Goal: Task Accomplishment & Management: Manage account settings

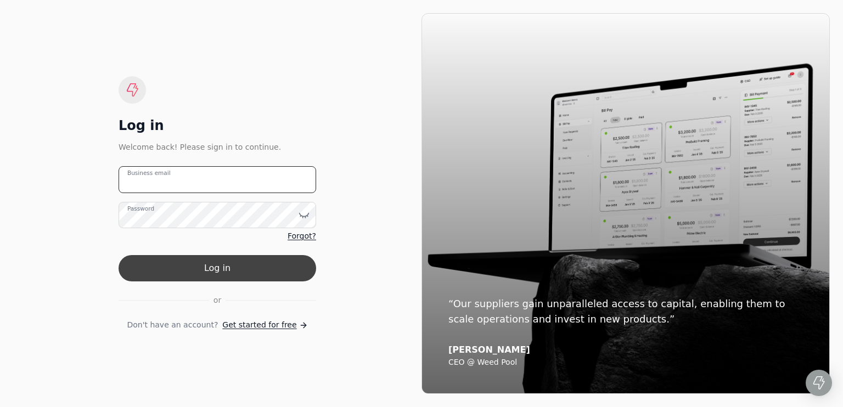
type email "[EMAIL_ADDRESS][DOMAIN_NAME]"
click at [226, 269] on button "Log in" at bounding box center [218, 268] width 198 height 26
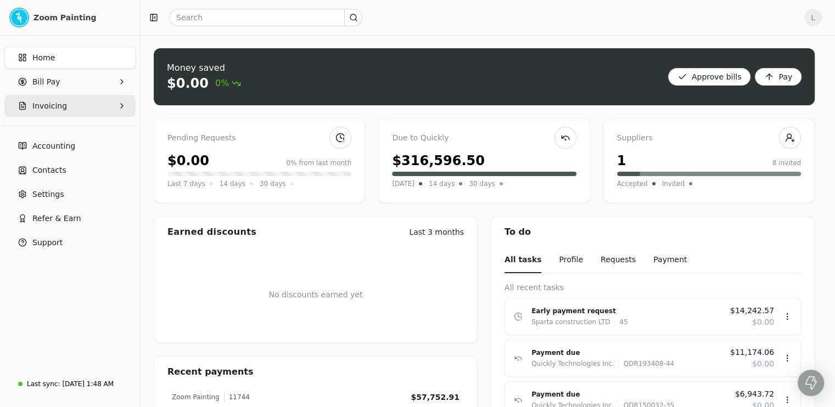
click at [97, 107] on button "Invoicing" at bounding box center [69, 106] width 131 height 22
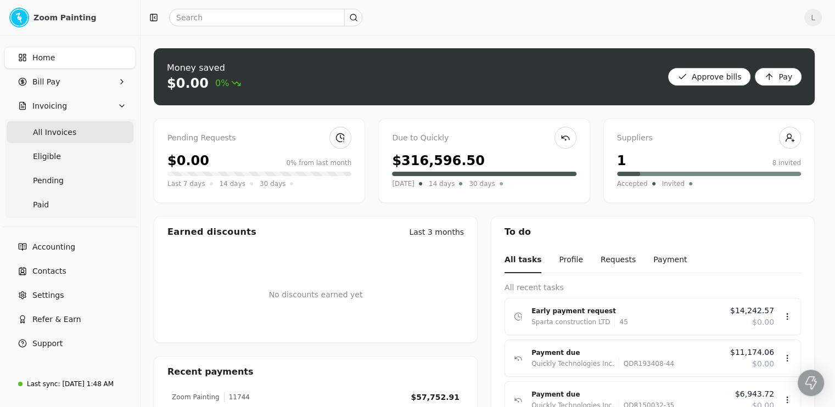
click at [74, 134] on Invoices "All Invoices" at bounding box center [70, 132] width 127 height 22
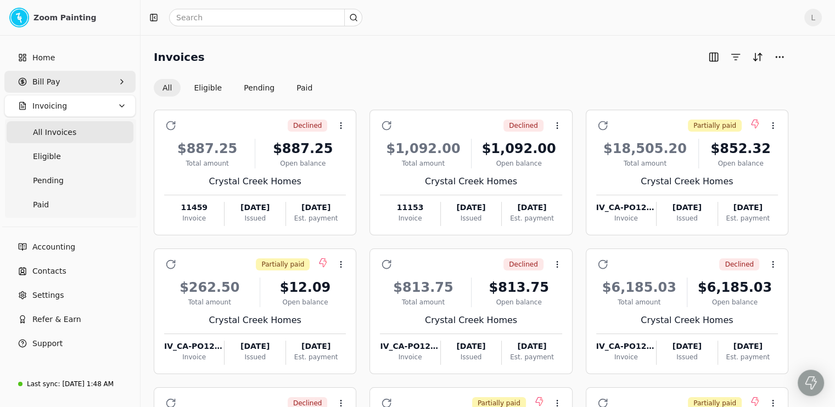
click at [94, 76] on Pay "Bill Pay" at bounding box center [69, 82] width 131 height 22
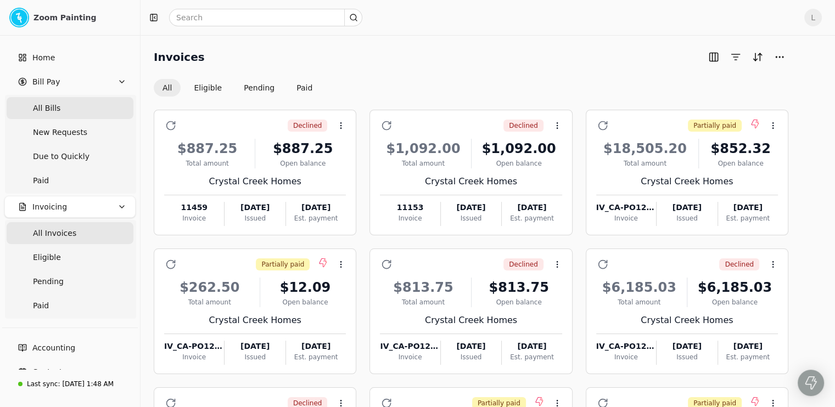
click at [83, 109] on Bills "All Bills" at bounding box center [70, 108] width 127 height 22
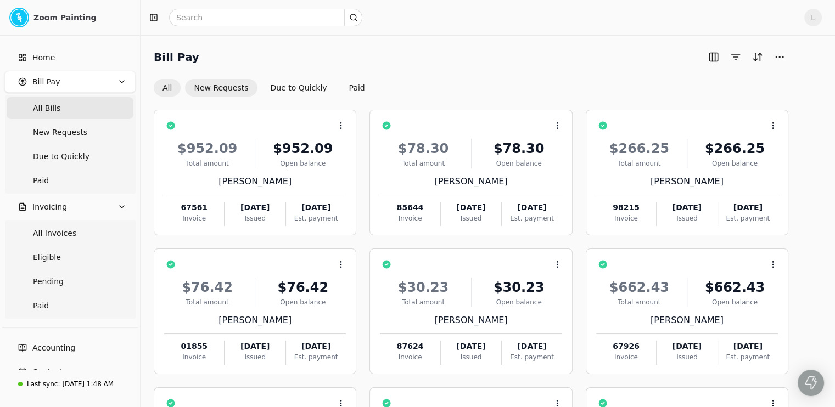
click at [245, 85] on button "New Requests" at bounding box center [221, 88] width 72 height 18
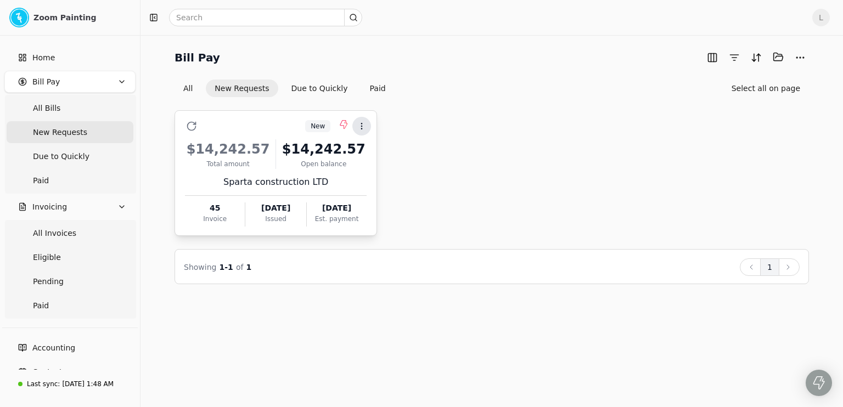
click at [363, 127] on icon at bounding box center [361, 126] width 9 height 9
click at [394, 175] on span "Add to batch" at bounding box center [393, 178] width 49 height 12
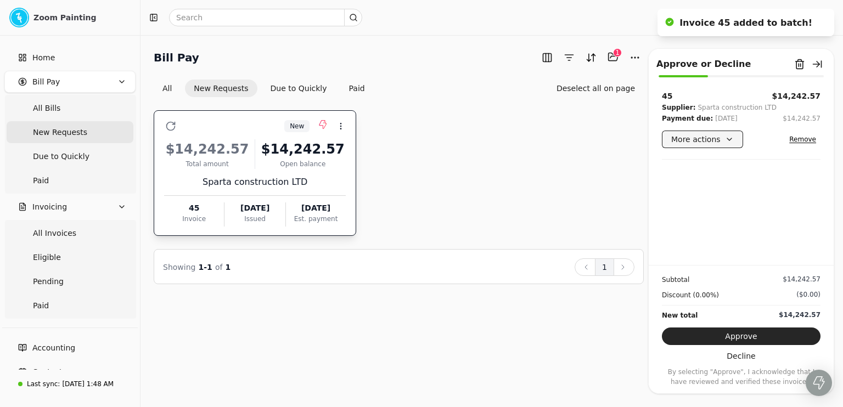
click at [701, 141] on button "More actions" at bounding box center [702, 140] width 81 height 18
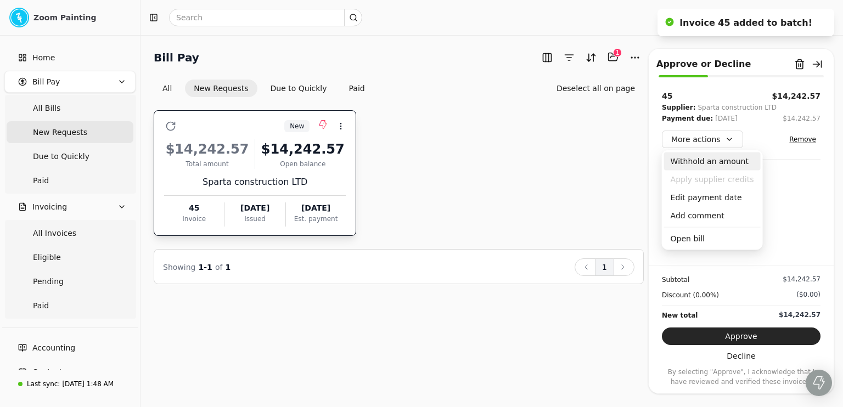
click at [724, 164] on div "Withhold an amount" at bounding box center [712, 162] width 97 height 18
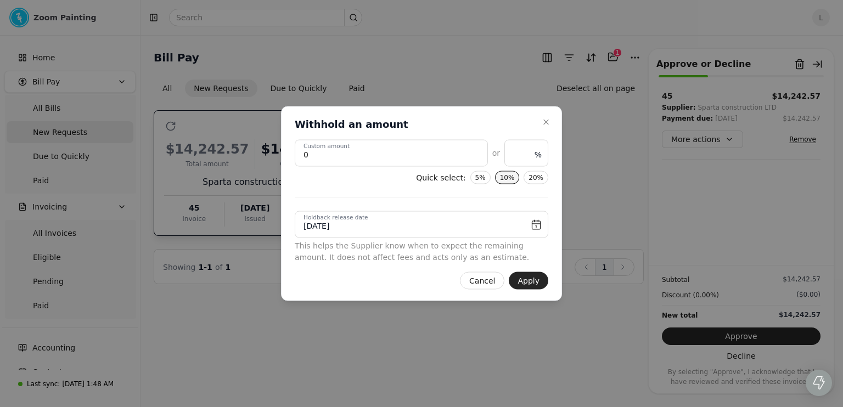
click at [514, 176] on button "10%" at bounding box center [507, 177] width 25 height 13
type amount "1424.257"
type input "10"
click at [531, 281] on button "Apply" at bounding box center [529, 281] width 40 height 18
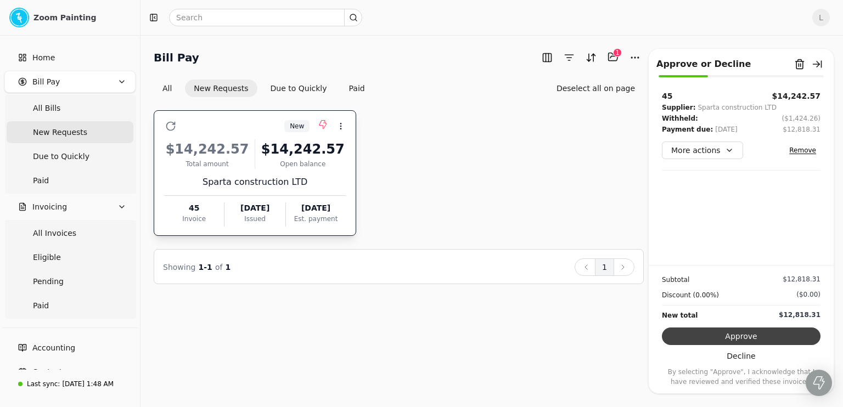
click at [737, 333] on button "Approve" at bounding box center [741, 337] width 159 height 18
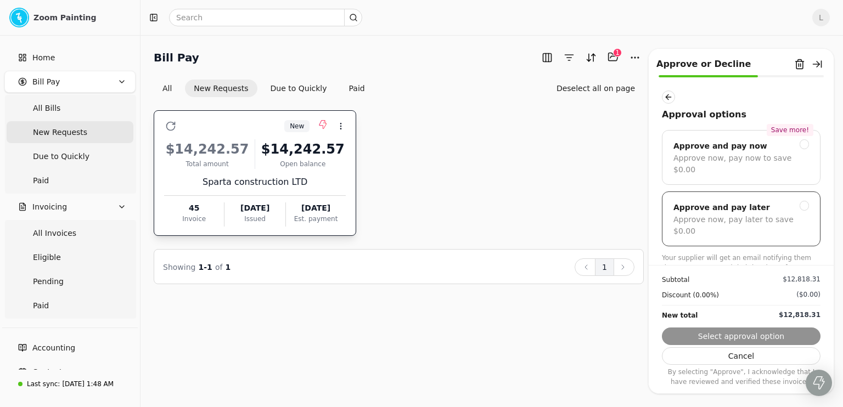
click at [769, 221] on div "Approve now, pay later to save $0.00" at bounding box center [742, 225] width 136 height 23
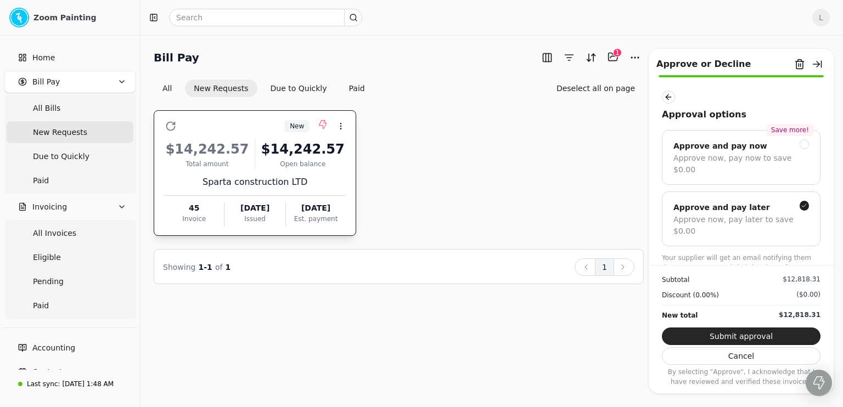
click at [670, 105] on div "Approval options" at bounding box center [741, 106] width 159 height 31
click at [670, 99] on button "button" at bounding box center [668, 97] width 13 height 13
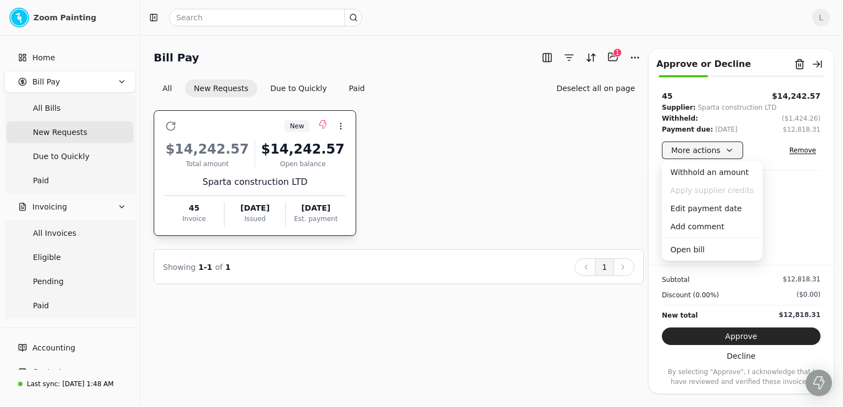
click at [726, 151] on button "More actions" at bounding box center [702, 151] width 81 height 18
click at [712, 212] on div "Edit payment date" at bounding box center [712, 209] width 97 height 18
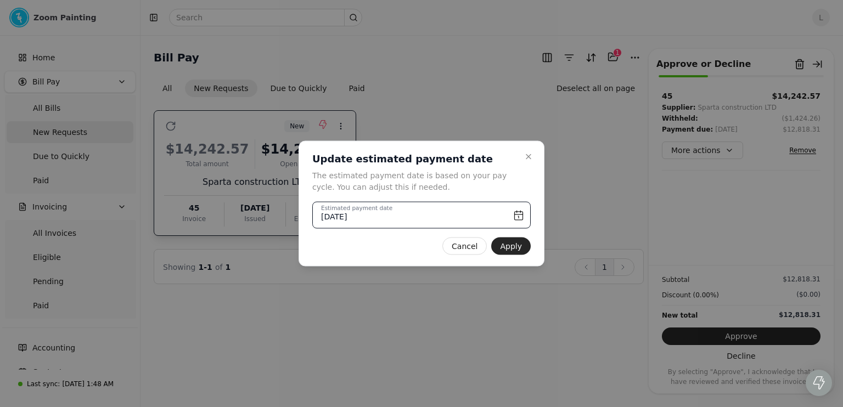
click at [521, 214] on input "[DATE]" at bounding box center [421, 215] width 219 height 27
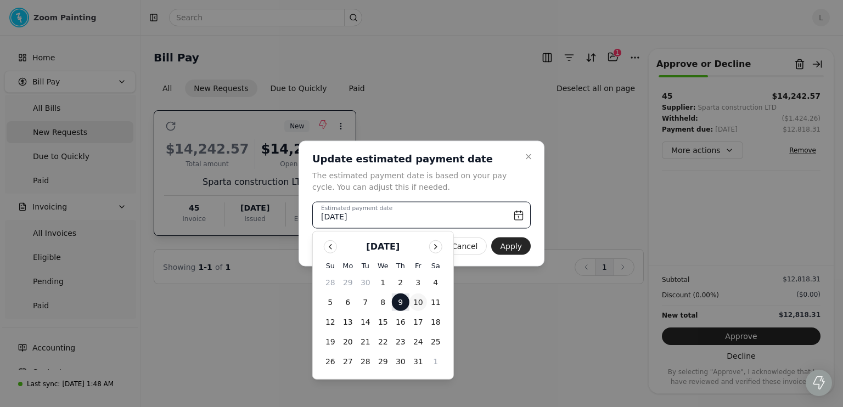
click at [421, 301] on button "10" at bounding box center [419, 303] width 18 height 18
type input "[DATE]"
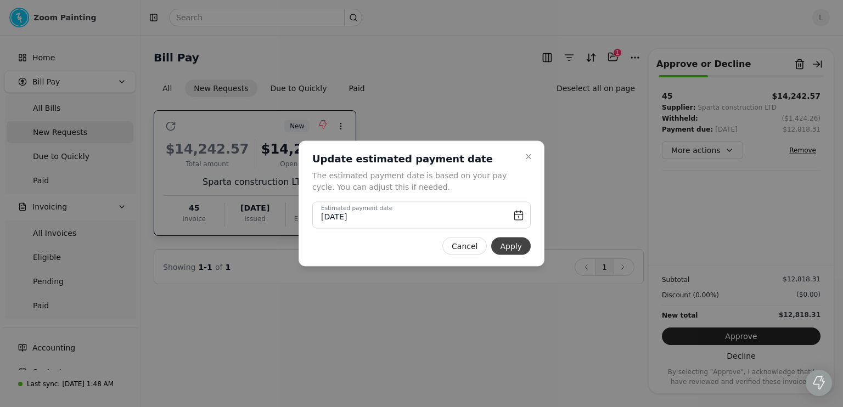
click at [525, 247] on button "Apply" at bounding box center [511, 247] width 40 height 18
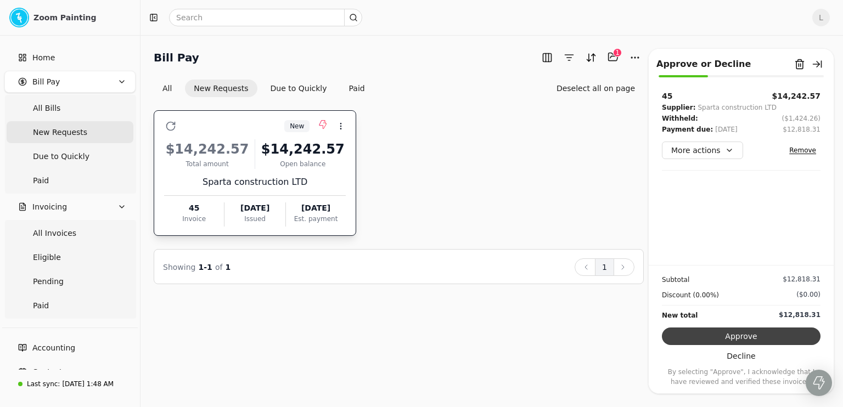
click at [717, 330] on button "Approve" at bounding box center [741, 337] width 159 height 18
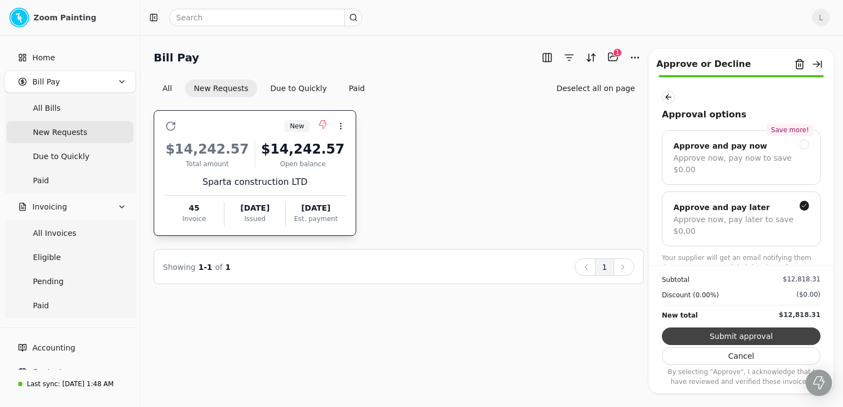
click at [725, 331] on button "Submit approval" at bounding box center [741, 337] width 159 height 18
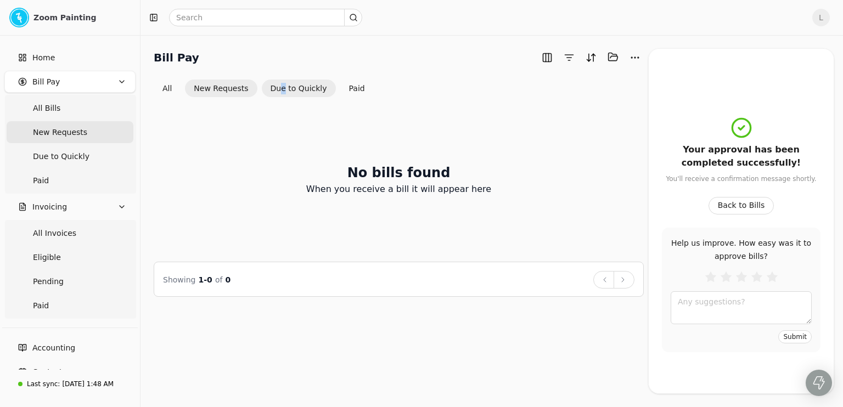
drag, startPoint x: 279, startPoint y: 79, endPoint x: 282, endPoint y: 85, distance: 7.1
click at [282, 85] on div "All New Requests Due to Quickly Paid" at bounding box center [264, 89] width 220 height 18
click at [282, 85] on button "Due to Quickly" at bounding box center [299, 89] width 74 height 18
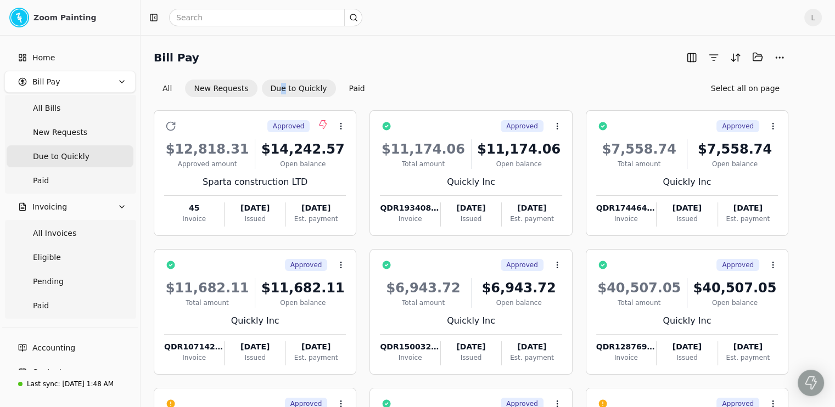
click at [251, 83] on button "New Requests" at bounding box center [221, 89] width 72 height 18
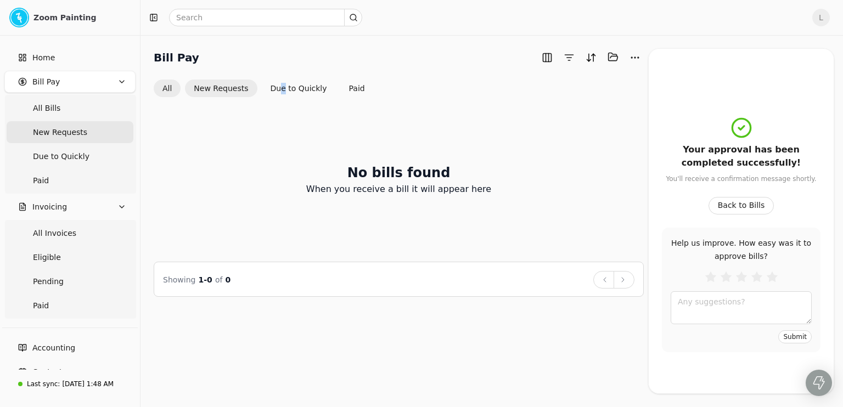
click at [160, 90] on button "All" at bounding box center [167, 89] width 27 height 18
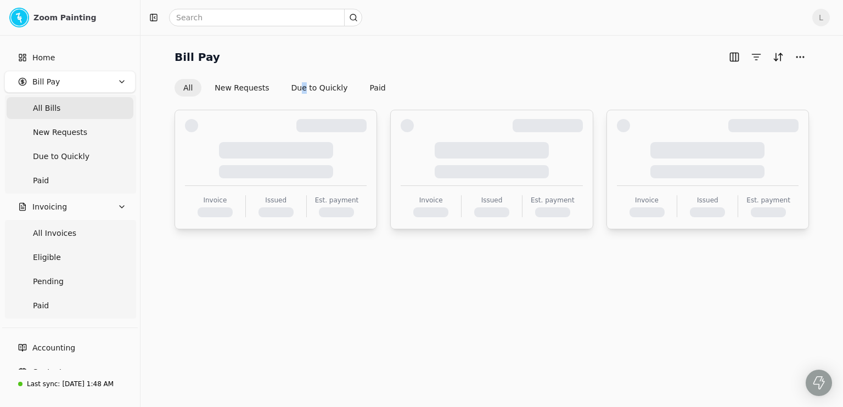
click at [171, 90] on div "Bill Pay All New Requests Due to Quickly Paid Invoice Issued Est. payment Invoi…" at bounding box center [492, 138] width 676 height 181
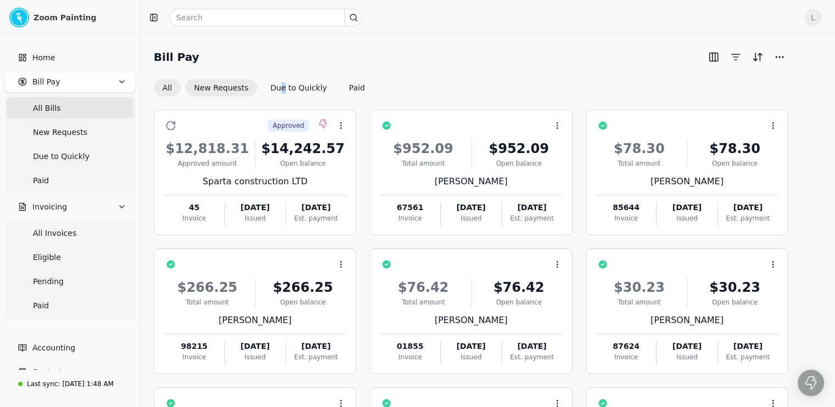
click at [228, 88] on button "New Requests" at bounding box center [221, 88] width 72 height 18
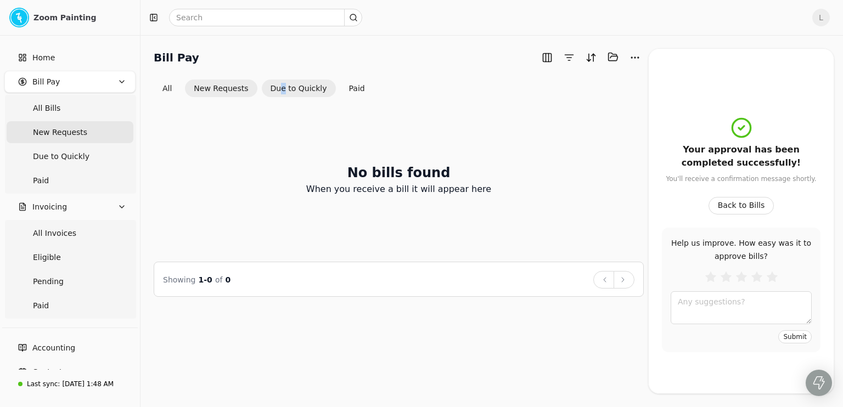
click at [279, 92] on button "Due to Quickly" at bounding box center [299, 89] width 74 height 18
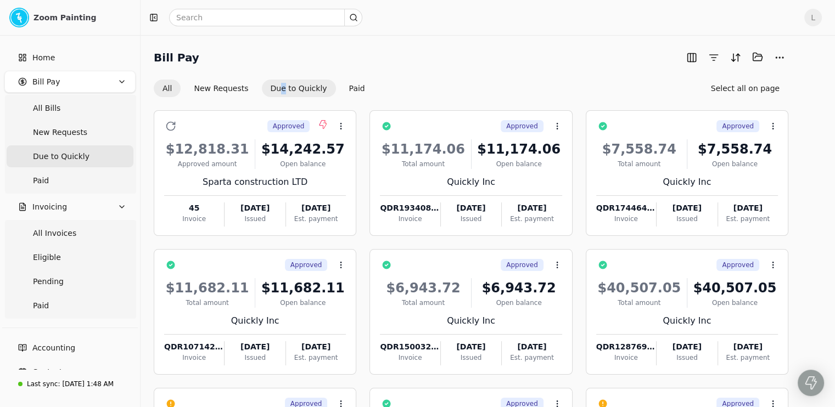
click at [181, 94] on button "All" at bounding box center [167, 89] width 27 height 18
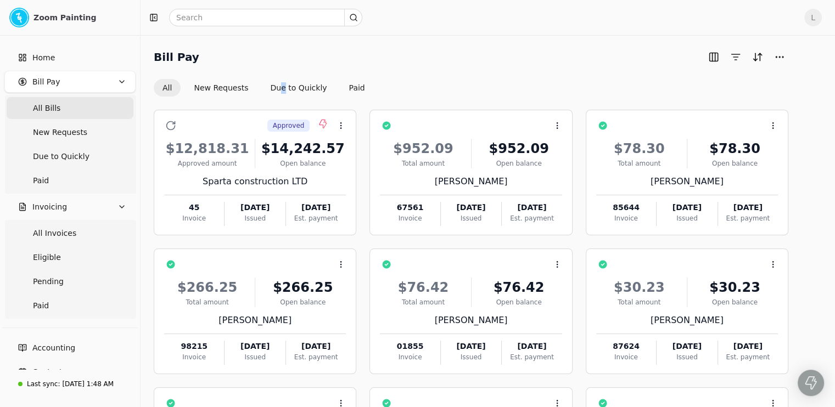
click at [117, 83] on icon "button" at bounding box center [121, 81] width 9 height 9
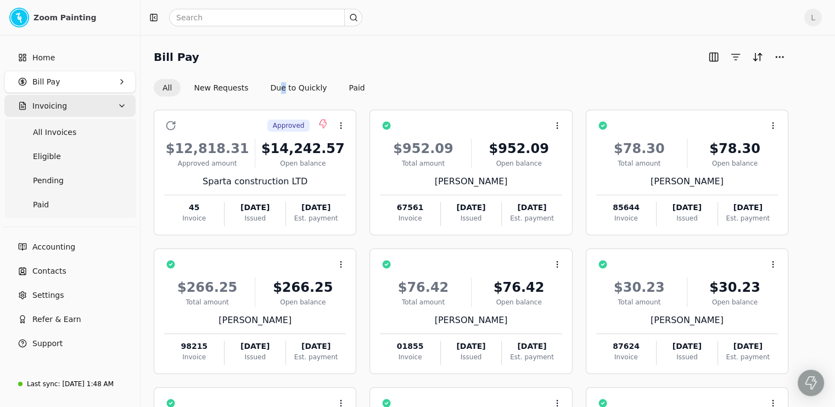
click at [115, 103] on button "Invoicing" at bounding box center [69, 106] width 131 height 22
